Goal: Task Accomplishment & Management: Complete application form

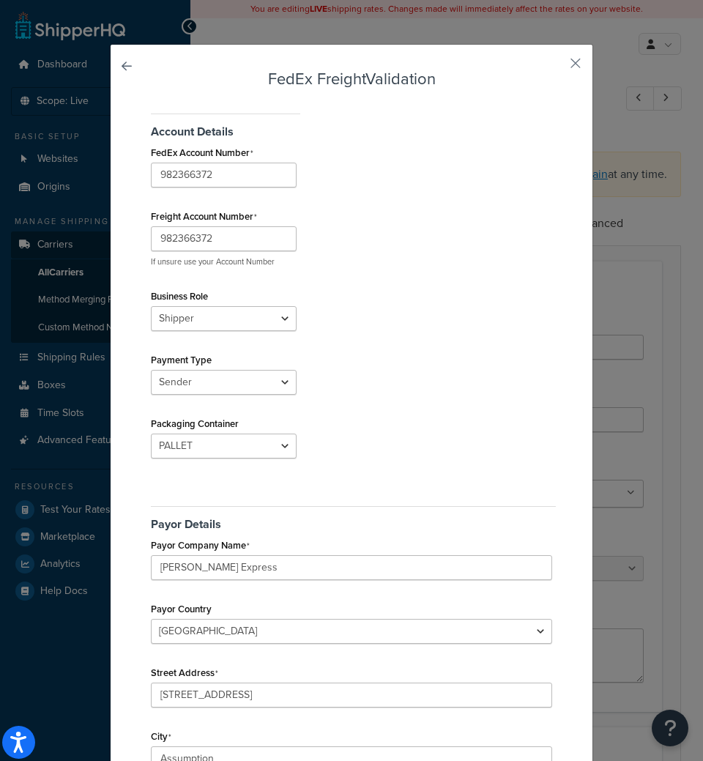
select select "fedExFreight"
select select "PALLET"
select select "US"
select select "IL"
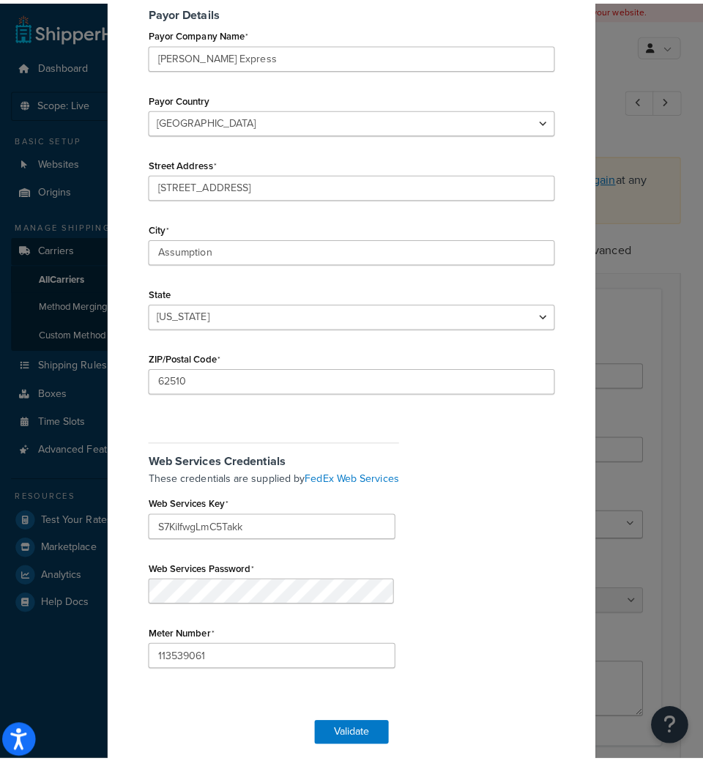
scroll to position [513, 0]
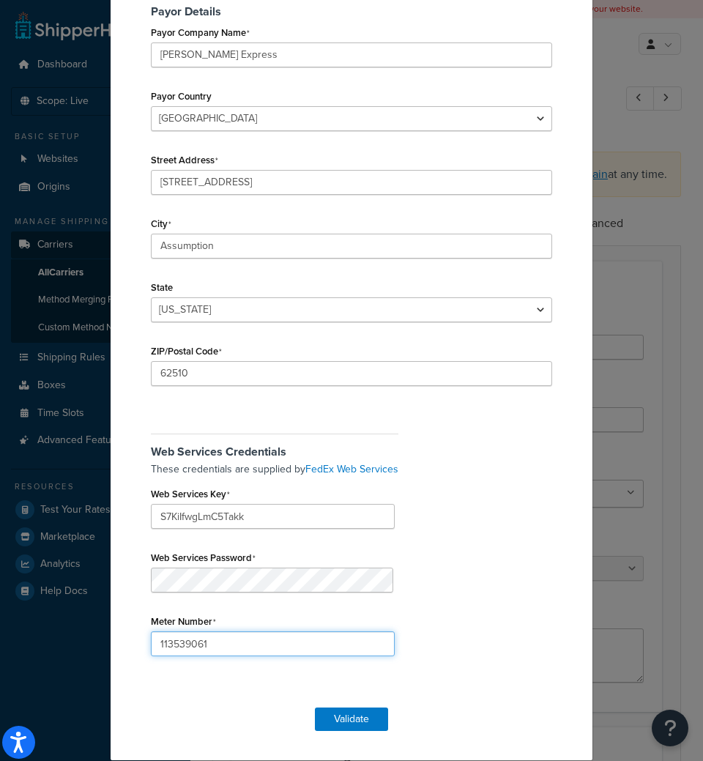
click at [222, 650] on input "113539061" at bounding box center [273, 643] width 244 height 25
paste input "265234805"
type input "265234805"
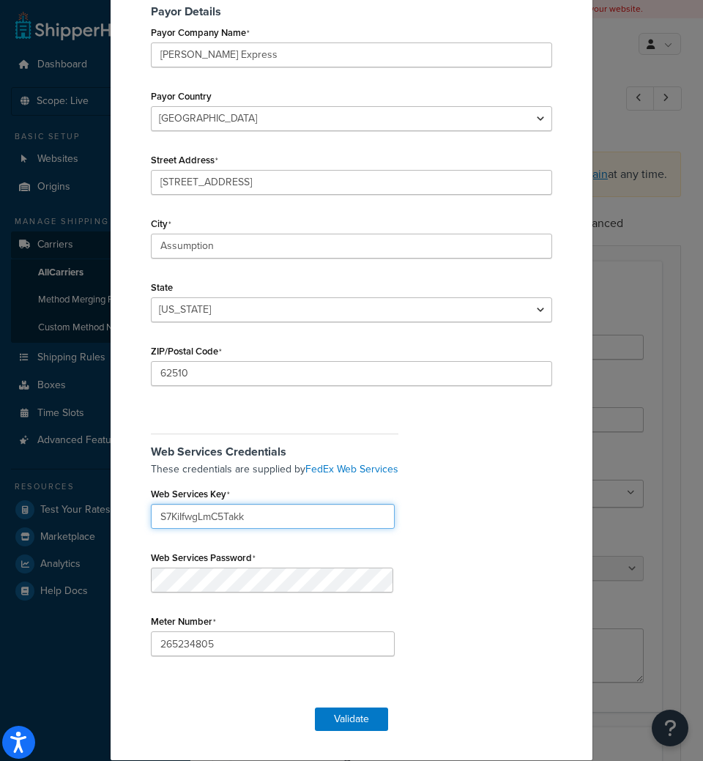
click at [215, 512] on input "S7KiIfwgLmC5Takk" at bounding box center [273, 516] width 244 height 25
paste input "qEcdxAZZzUnoi1NR"
type input "qEcdxAZZzUnoi1NR"
click at [523, 532] on div "Account Details FedEx Account Number 982366372 Freight Account Number 982366372…" at bounding box center [351, 141] width 409 height 1103
click at [374, 722] on button "Validate" at bounding box center [351, 718] width 73 height 23
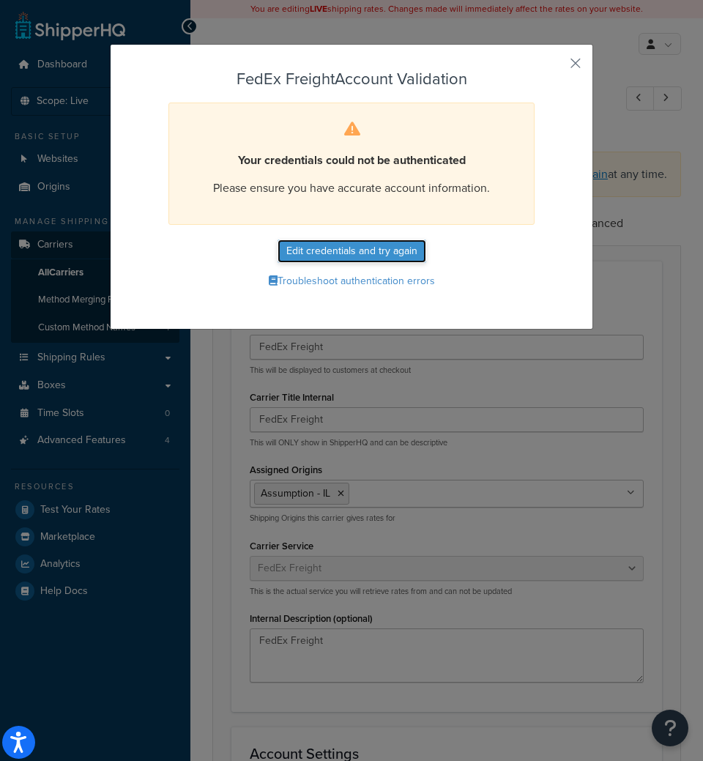
click at [303, 241] on button "Edit credentials and try again" at bounding box center [352, 250] width 149 height 23
select select "PALLET"
select select "US"
select select "IL"
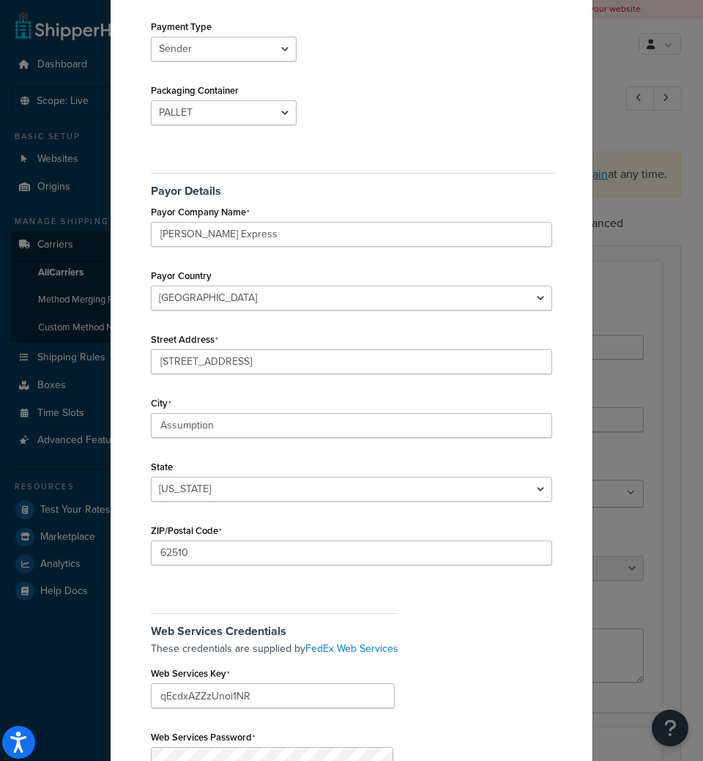
scroll to position [513, 0]
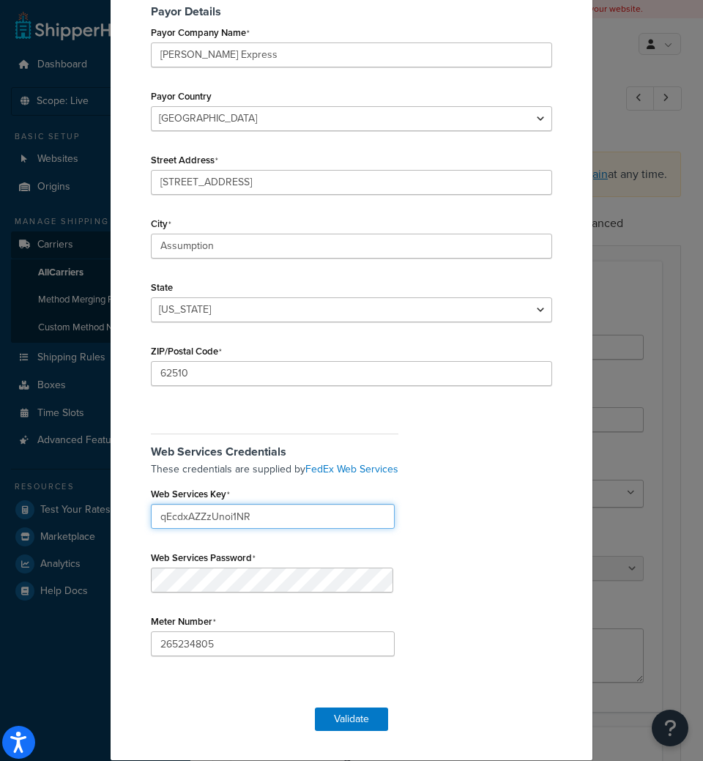
click at [236, 509] on input "qEcdxAZZzUnoi1NR" at bounding box center [273, 516] width 244 height 25
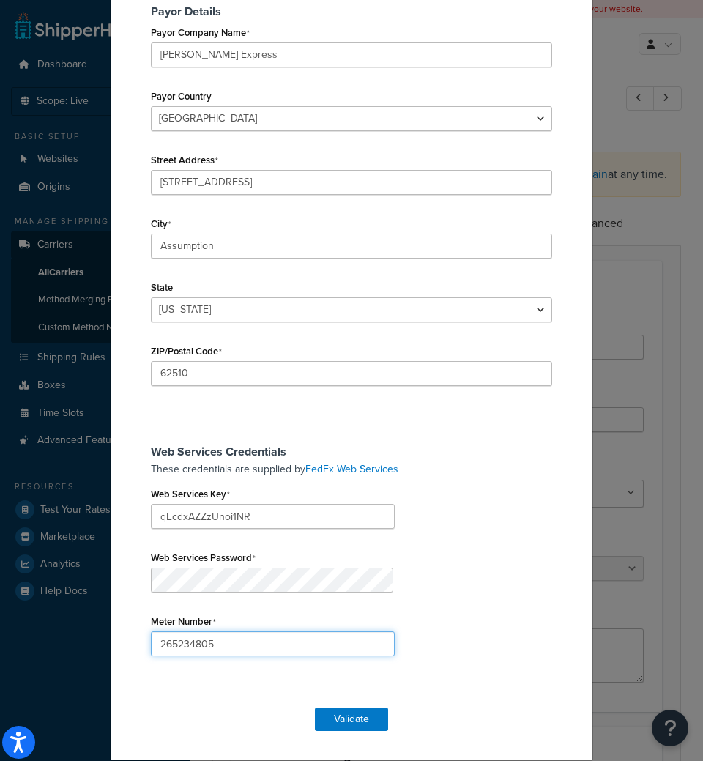
click at [252, 643] on input "265234805" at bounding box center [273, 643] width 244 height 25
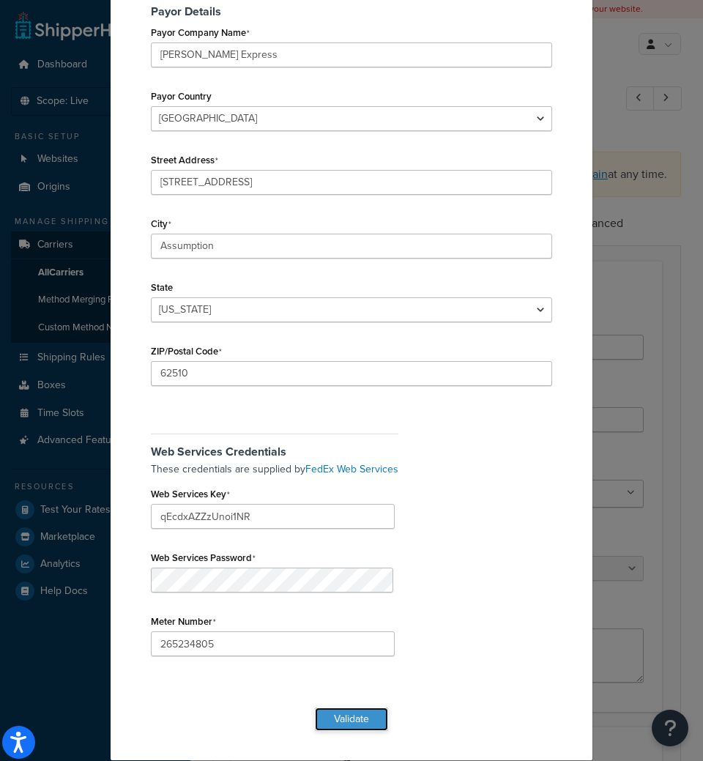
click at [367, 715] on button "Validate" at bounding box center [351, 718] width 73 height 23
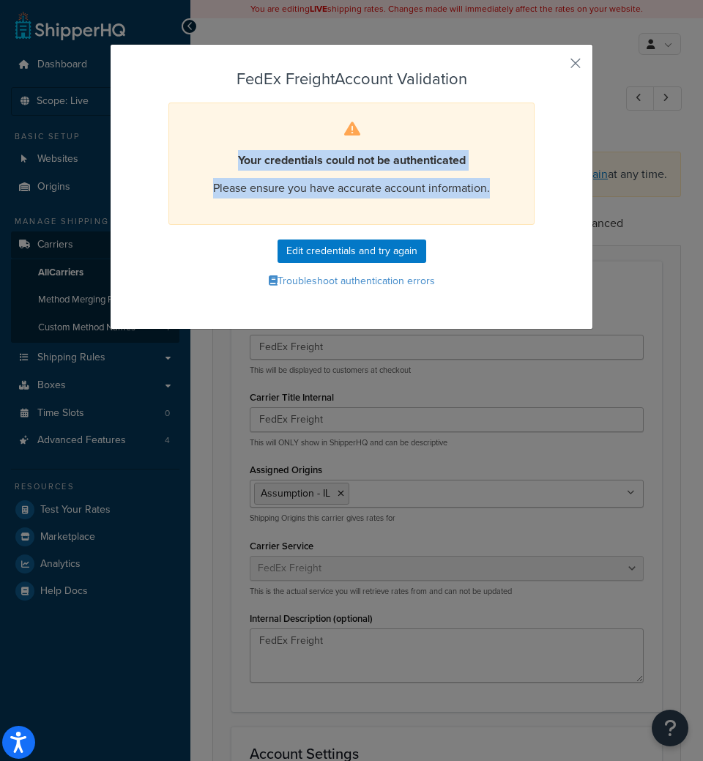
drag, startPoint x: 220, startPoint y: 154, endPoint x: 516, endPoint y: 214, distance: 301.9
click at [537, 200] on form "FedEx Freight Account Validation Your credentials could not be authenticated Pl…" at bounding box center [351, 181] width 409 height 222
click at [313, 278] on button "Troubleshoot authentication errors" at bounding box center [351, 281] width 409 height 22
click at [556, 67] on button "button" at bounding box center [554, 69] width 4 height 4
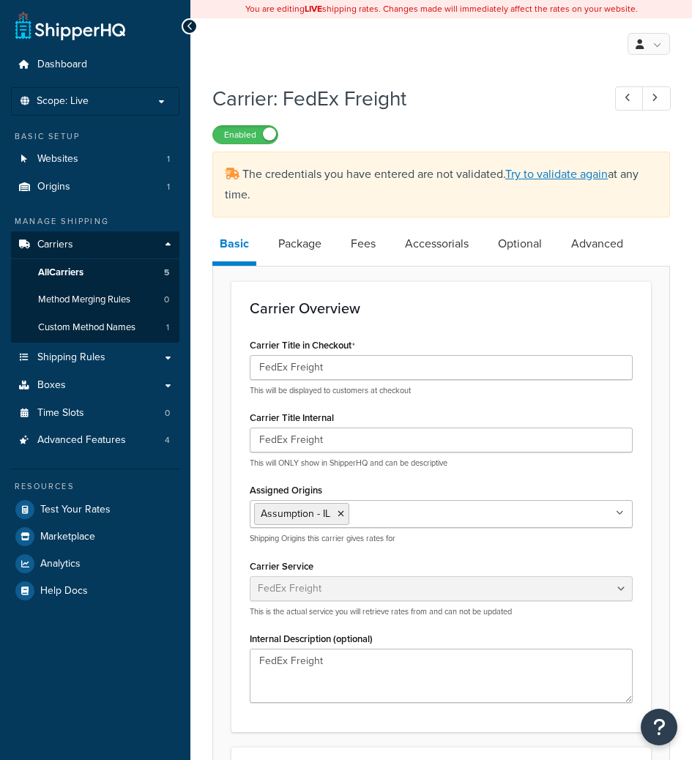
select select "fedExFreight"
click at [534, 172] on link "Try to validate again" at bounding box center [556, 174] width 103 height 17
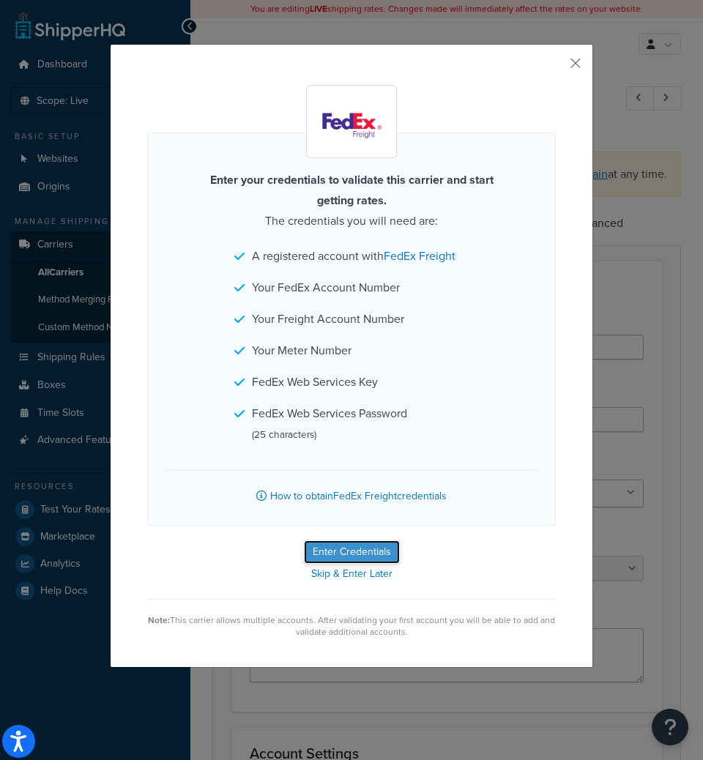
click at [379, 551] on button "Enter Credentials" at bounding box center [352, 551] width 96 height 23
select select "PALLET"
select select "US"
select select "IL"
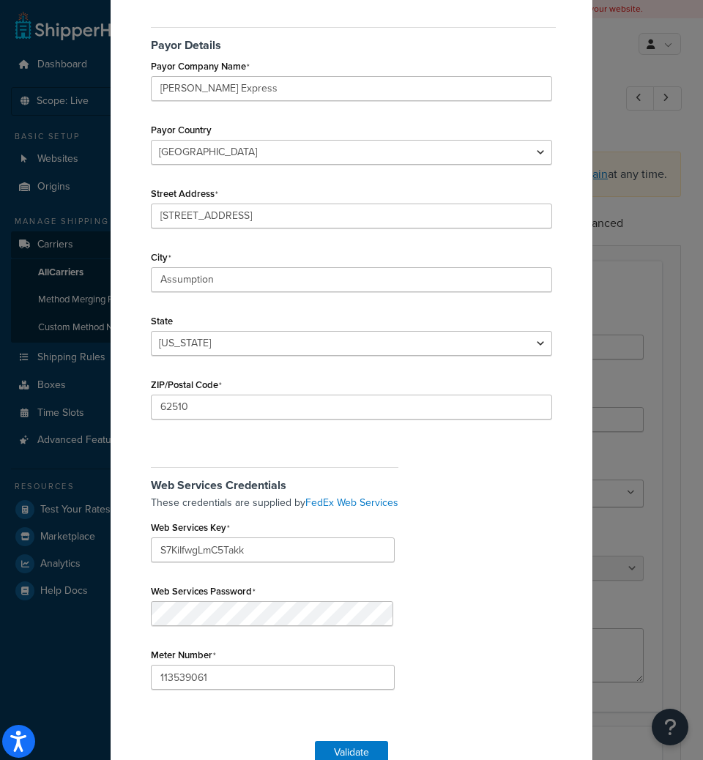
scroll to position [513, 0]
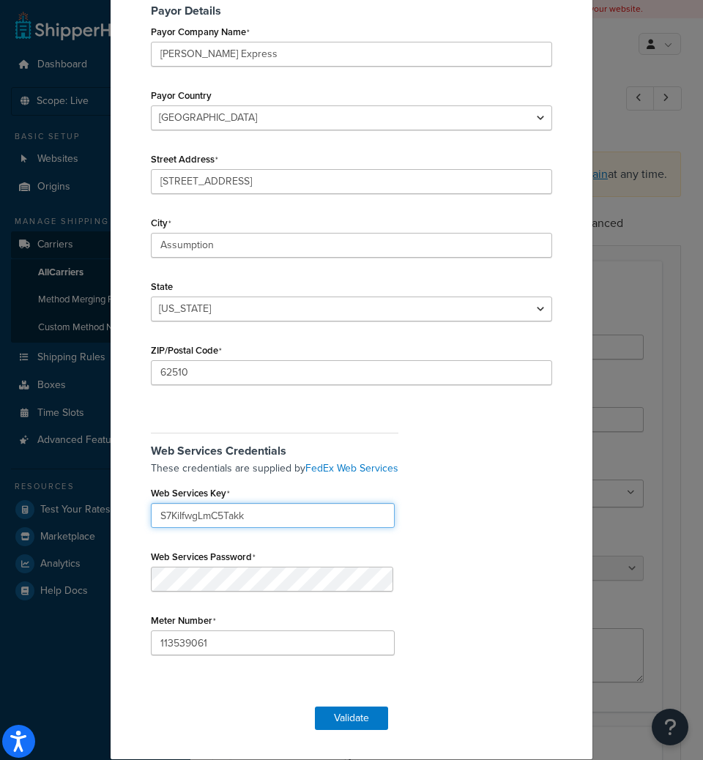
click at [229, 522] on input "S7KiIfwgLmC5Takk" at bounding box center [273, 515] width 244 height 25
paste input "qEcdxAZZzUnoi1NR"
type input "qEcdxAZZzUnoi1NR"
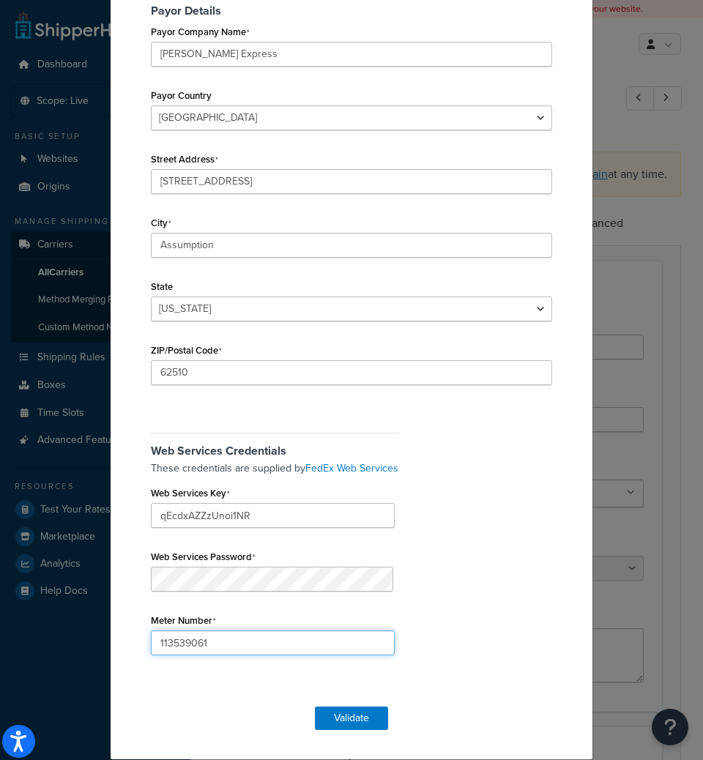
click at [192, 634] on input "113539061" at bounding box center [273, 643] width 244 height 25
paste input "265234805"
type input "265234805"
click at [341, 718] on button "Validate" at bounding box center [351, 718] width 73 height 23
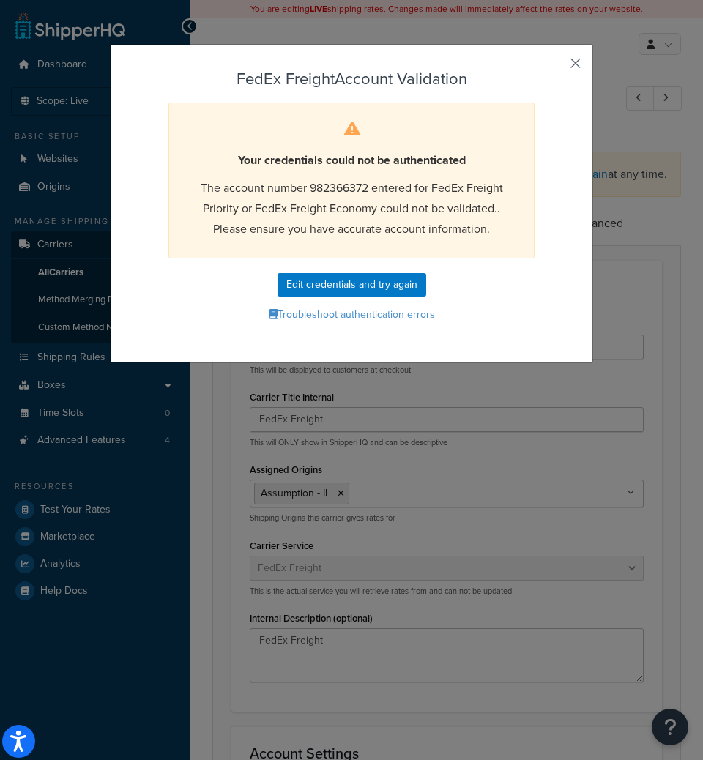
click at [556, 67] on button "button" at bounding box center [554, 69] width 4 height 4
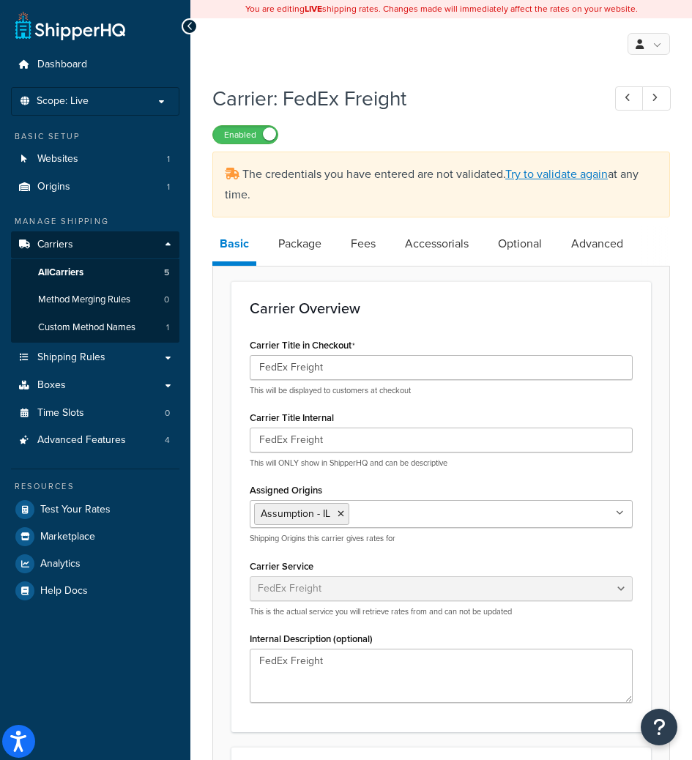
scroll to position [439, 0]
select select "fedExFreight"
click at [579, 172] on link "Try to validate again" at bounding box center [556, 174] width 103 height 17
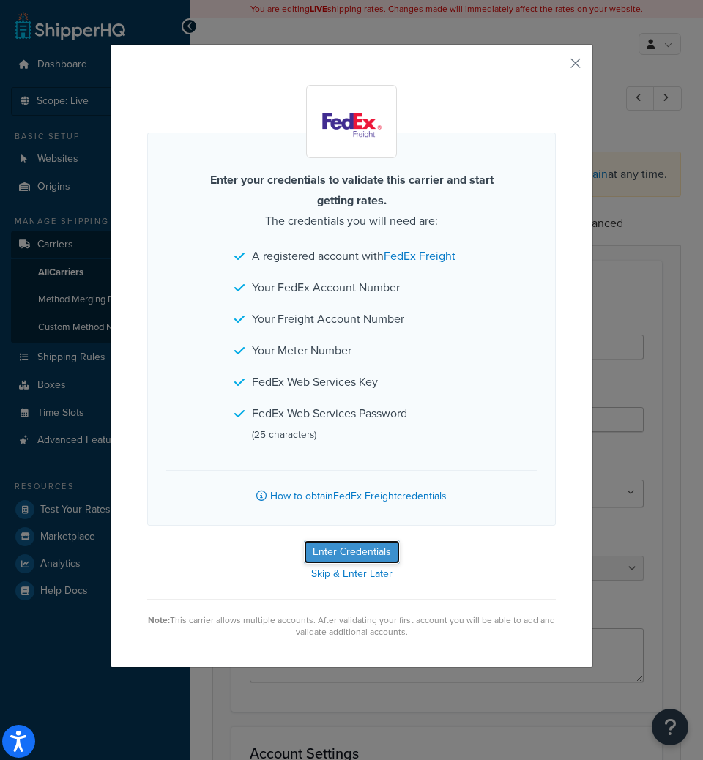
click at [383, 558] on button "Enter Credentials" at bounding box center [352, 551] width 96 height 23
select select "PALLET"
select select "US"
select select "IL"
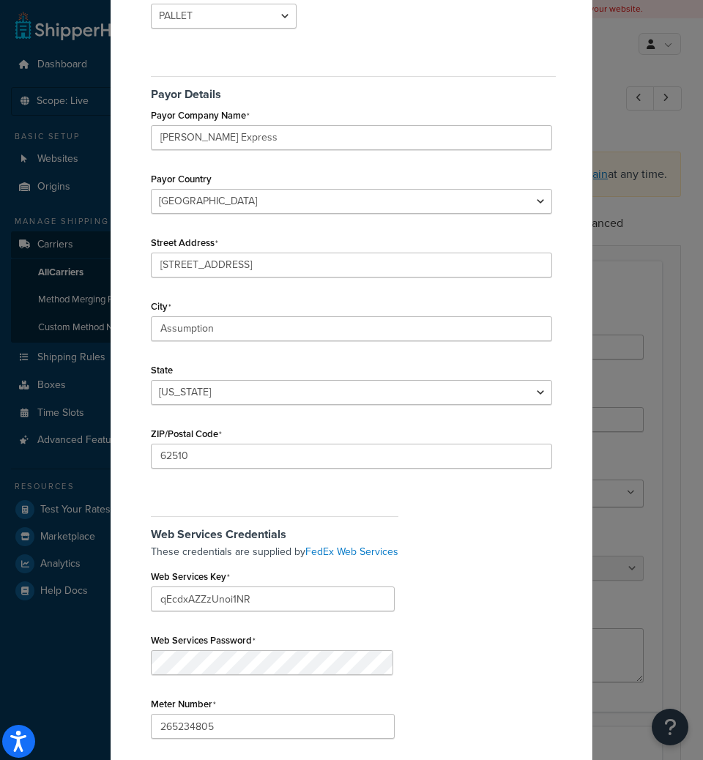
scroll to position [513, 0]
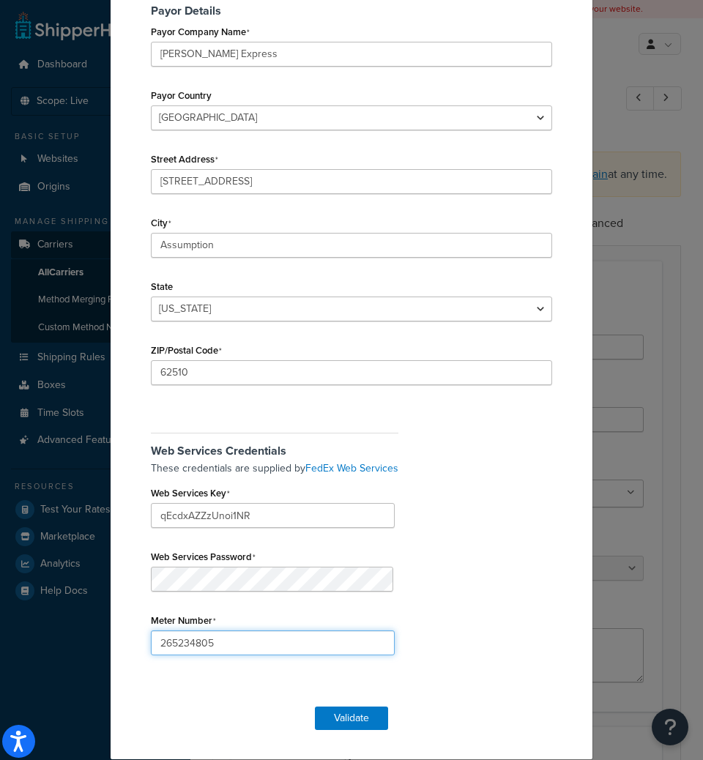
click at [182, 651] on input "265234805" at bounding box center [273, 643] width 244 height 25
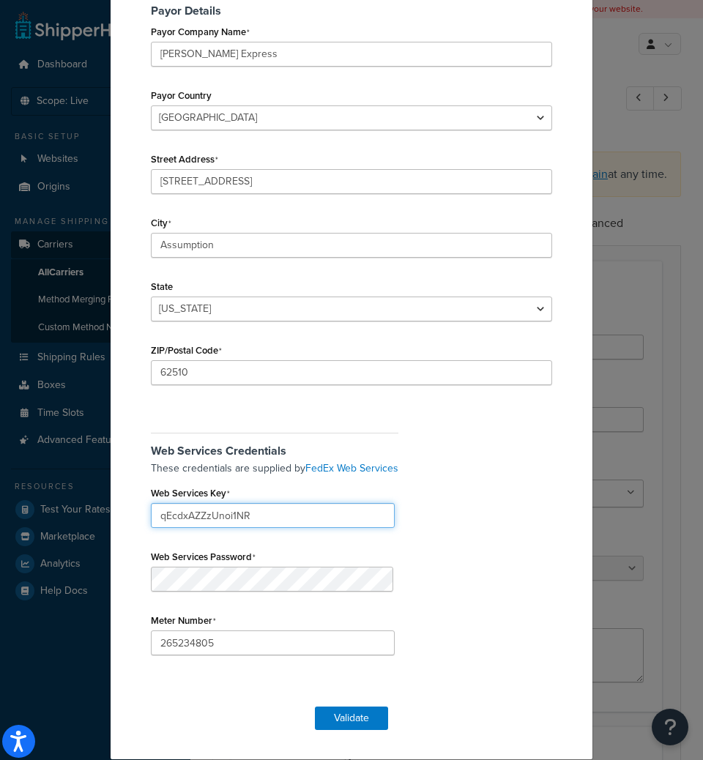
click at [235, 516] on input "qEcdxAZZzUnoi1NR" at bounding box center [273, 515] width 244 height 25
click at [370, 716] on button "Validate" at bounding box center [351, 718] width 73 height 23
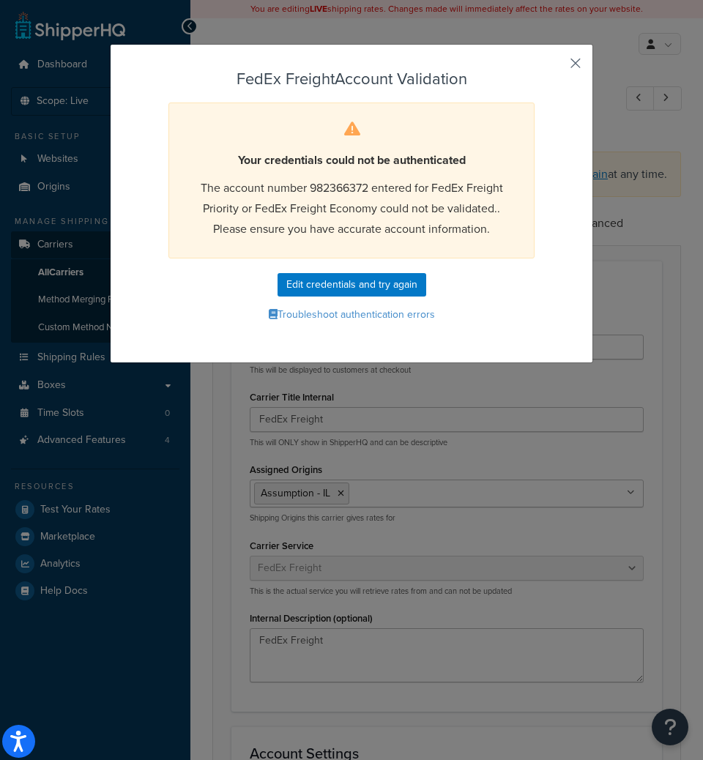
click at [556, 67] on button "button" at bounding box center [554, 69] width 4 height 4
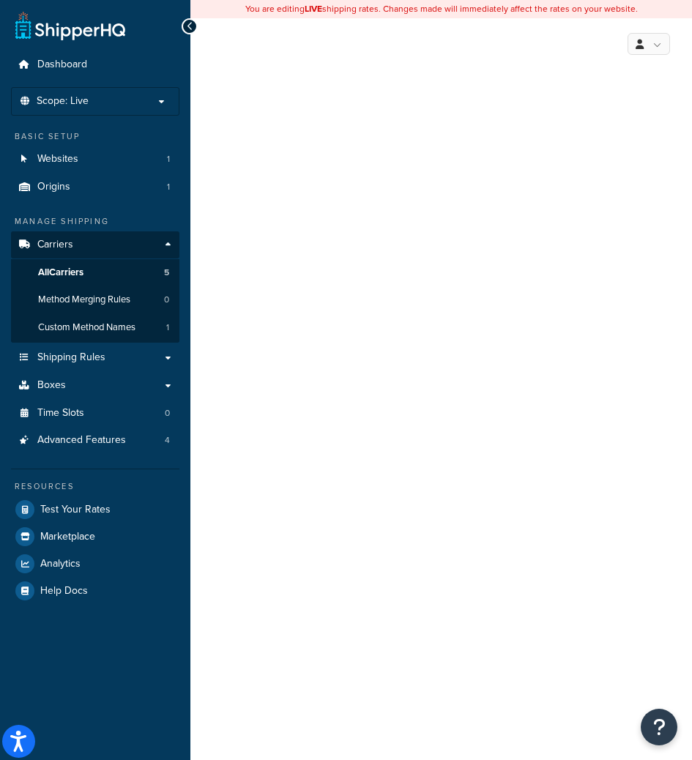
select select "fedExFreight"
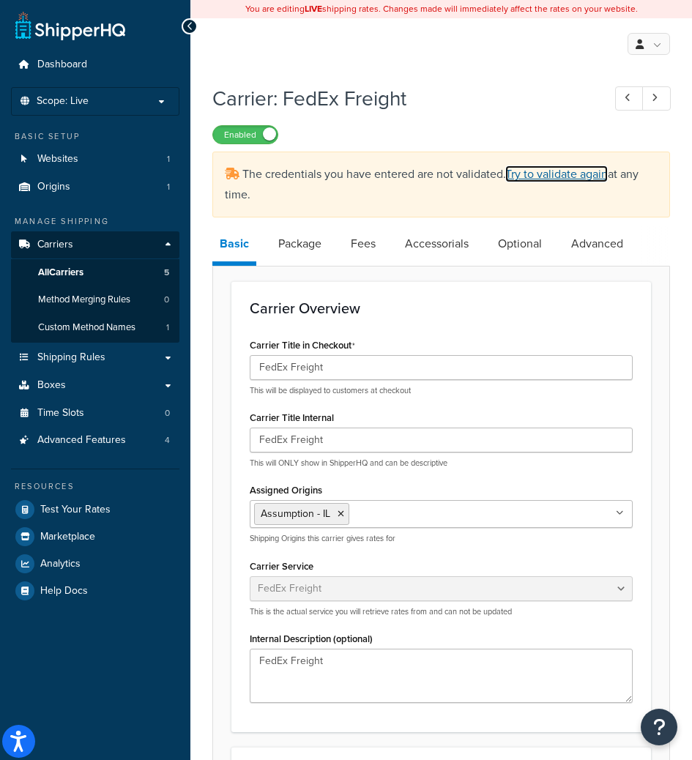
click at [540, 168] on link "Try to validate again" at bounding box center [556, 174] width 103 height 17
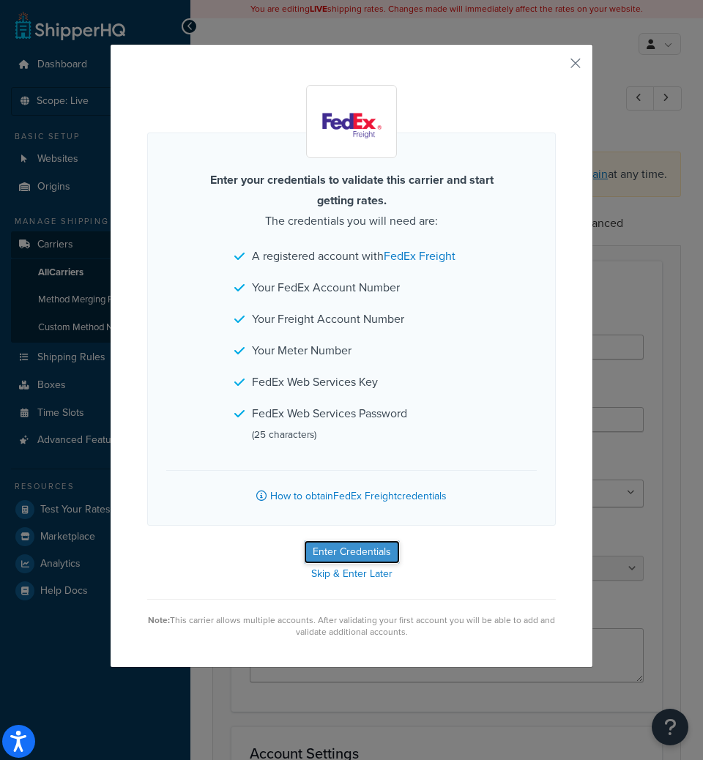
click at [330, 548] on button "Enter Credentials" at bounding box center [352, 551] width 96 height 23
select select "PALLET"
select select "US"
select select "IL"
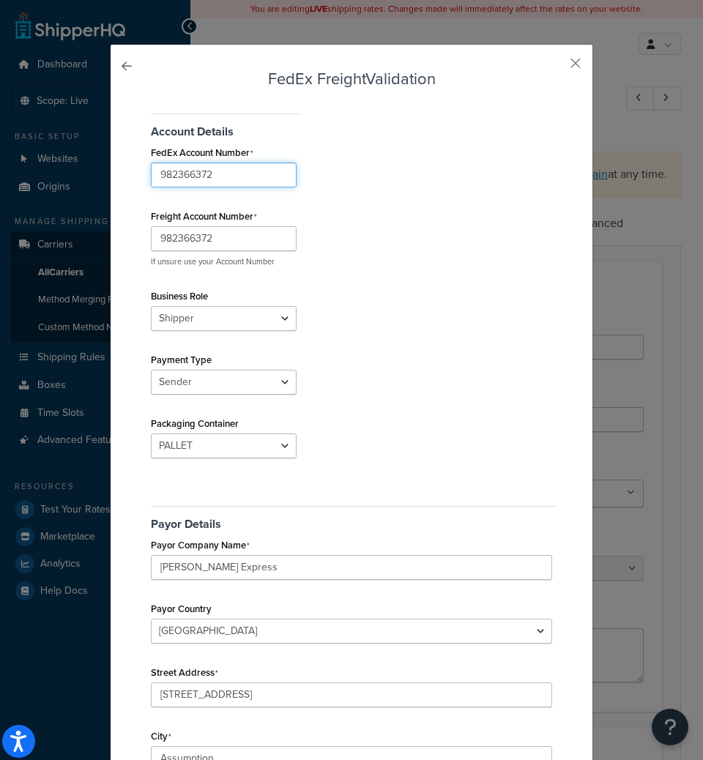
click at [239, 176] on input "982366372" at bounding box center [224, 175] width 146 height 25
click at [234, 235] on input "982366372" at bounding box center [224, 238] width 146 height 25
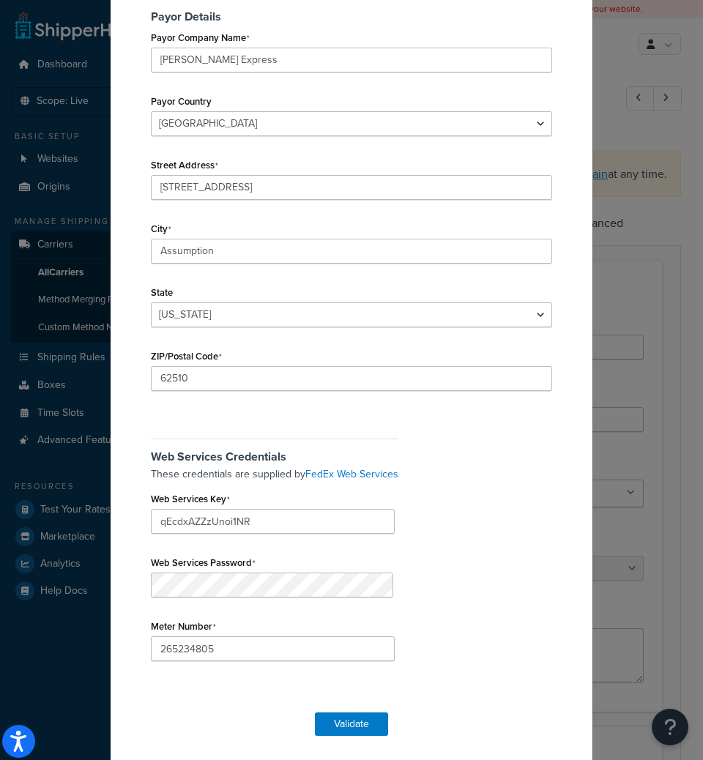
scroll to position [513, 0]
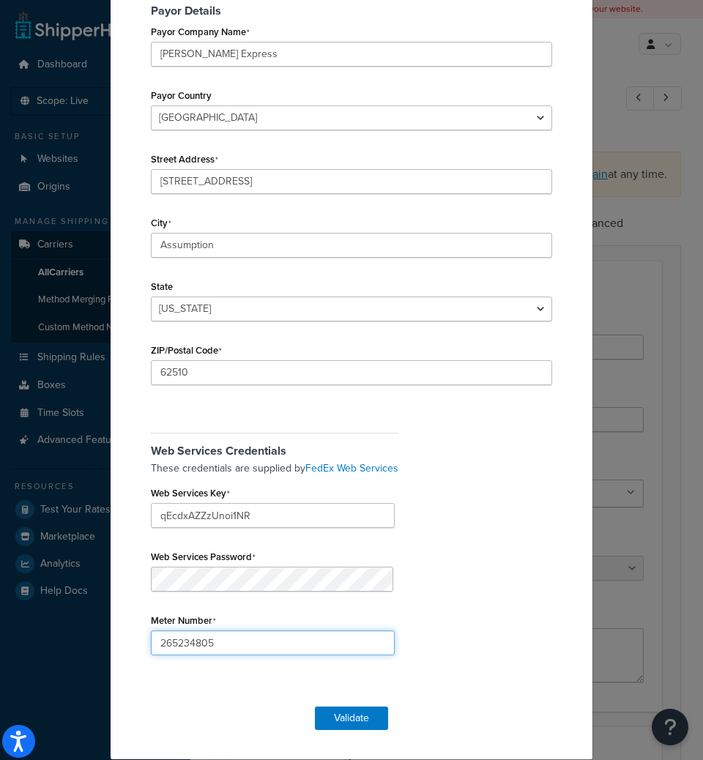
click at [224, 636] on input "265234805" at bounding box center [273, 643] width 244 height 25
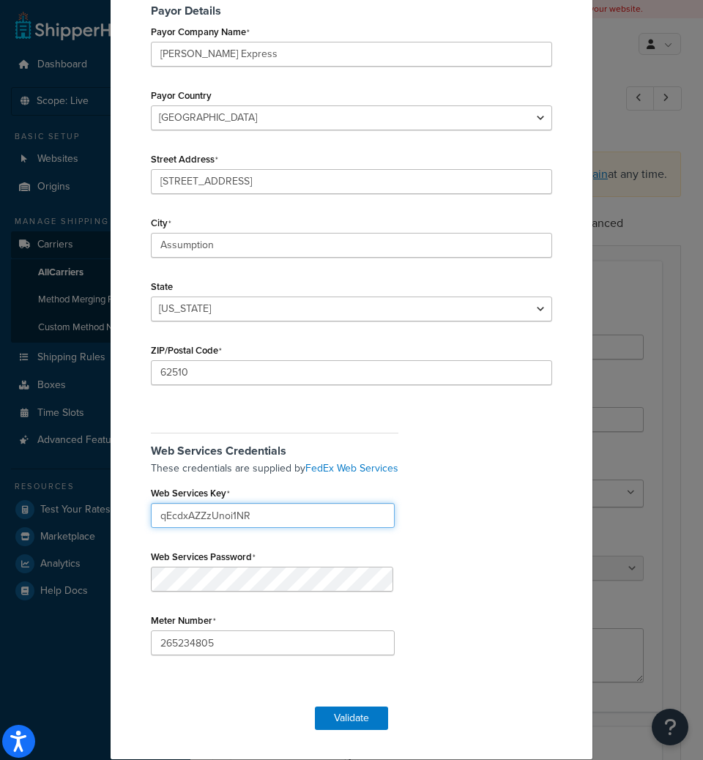
click at [264, 512] on input "qEcdxAZZzUnoi1NR" at bounding box center [273, 515] width 244 height 25
click at [362, 719] on button "Validate" at bounding box center [351, 718] width 73 height 23
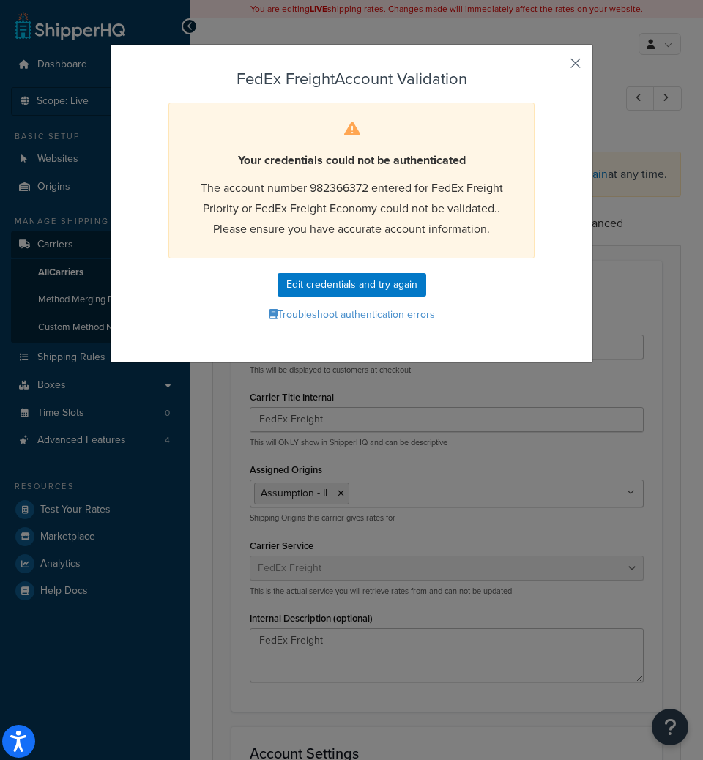
click at [556, 67] on button "button" at bounding box center [554, 69] width 4 height 4
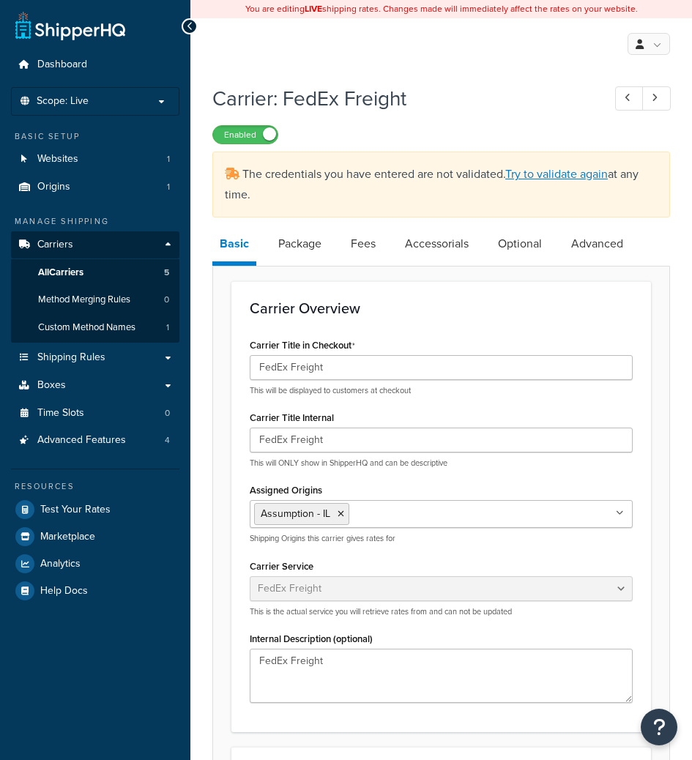
select select "fedExFreight"
click at [551, 182] on link "Try to validate again" at bounding box center [556, 174] width 103 height 17
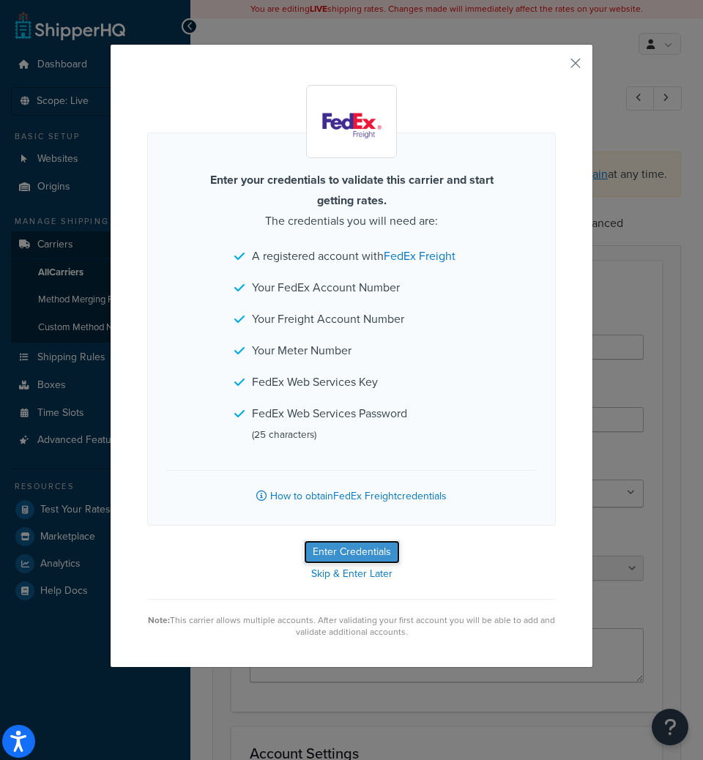
click at [369, 555] on button "Enter Credentials" at bounding box center [352, 551] width 96 height 23
select select "PALLET"
select select "US"
select select "IL"
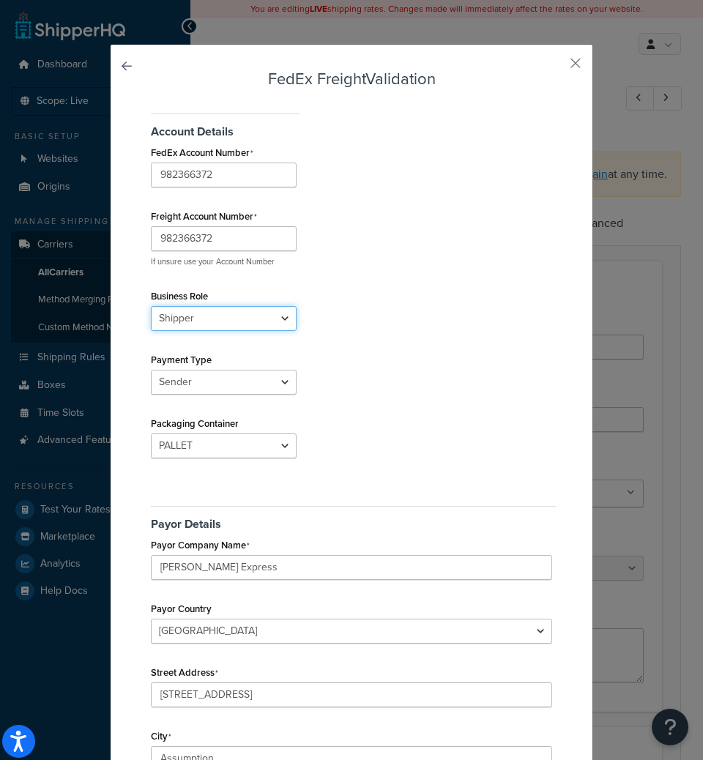
click at [274, 327] on select "Shipper Consignee" at bounding box center [224, 318] width 146 height 25
click at [290, 355] on div "Payment Type Sender Third Party" at bounding box center [223, 371] width 153 height 45
click at [208, 383] on select "Sender Third Party" at bounding box center [224, 382] width 146 height 25
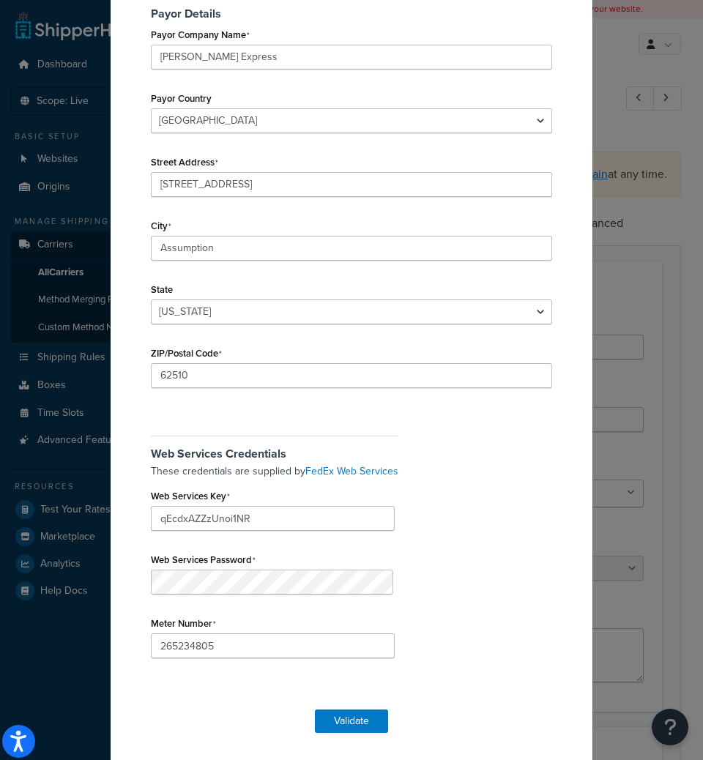
scroll to position [513, 0]
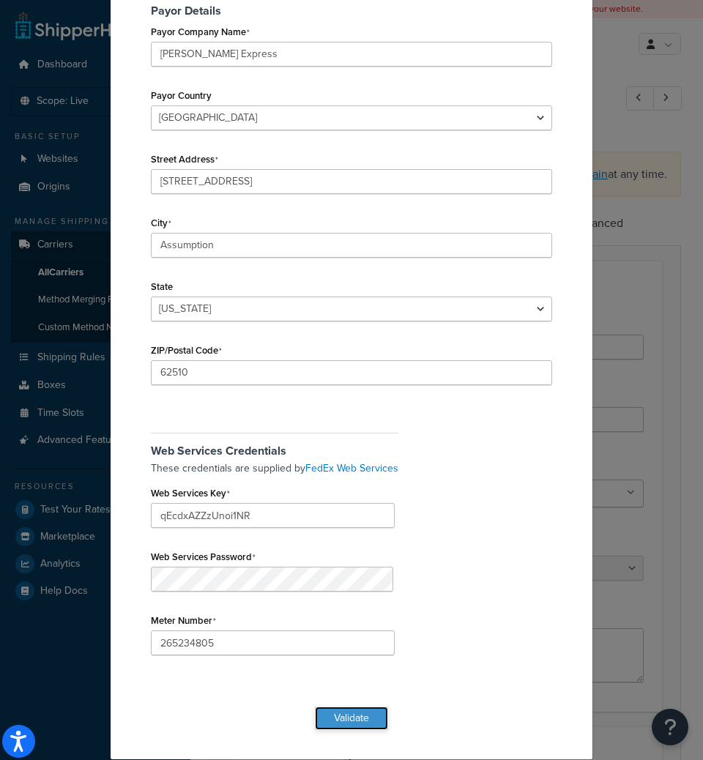
click at [358, 712] on button "Validate" at bounding box center [351, 718] width 73 height 23
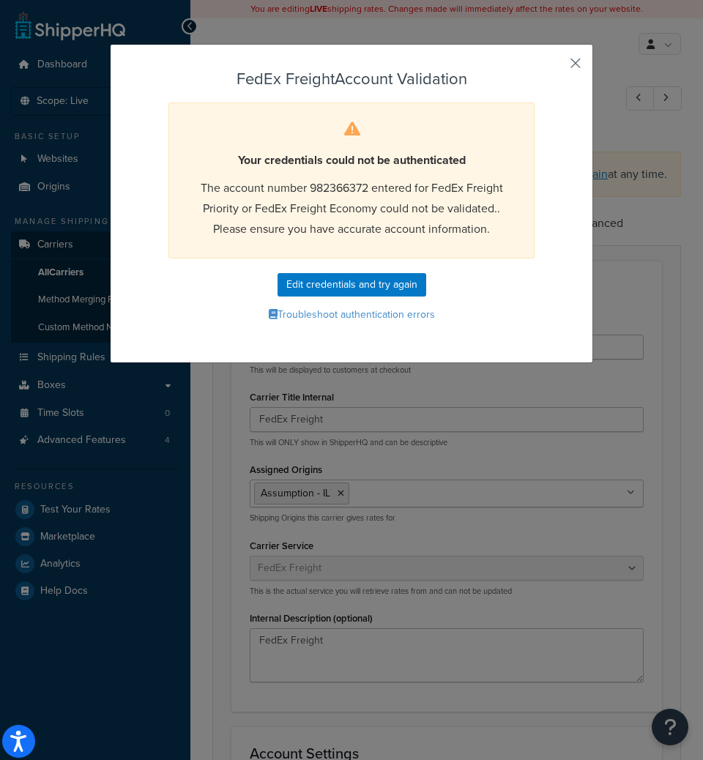
click at [556, 67] on button "button" at bounding box center [554, 69] width 4 height 4
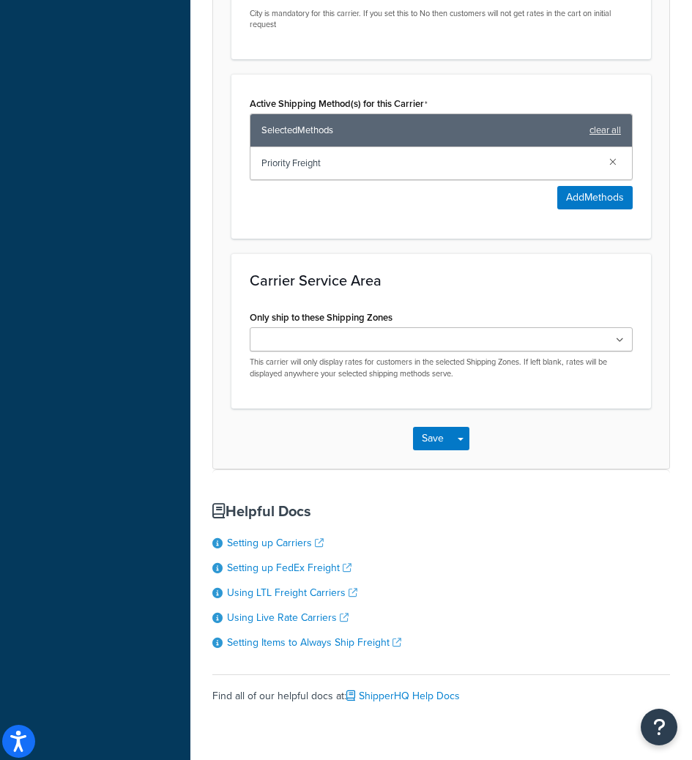
scroll to position [989, 0]
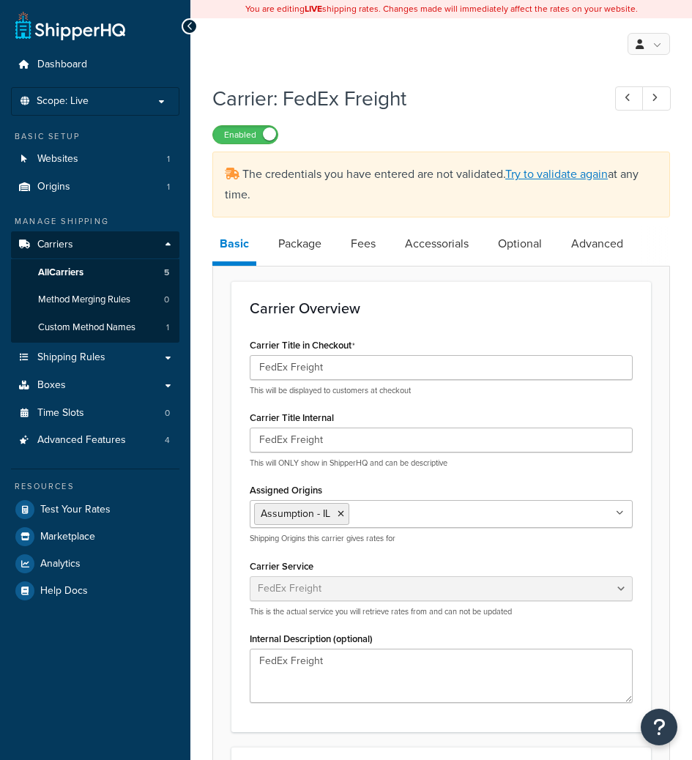
select select "fedExFreight"
click at [547, 168] on link "Try to validate again" at bounding box center [556, 174] width 103 height 17
